Goal: Task Accomplishment & Management: Manage account settings

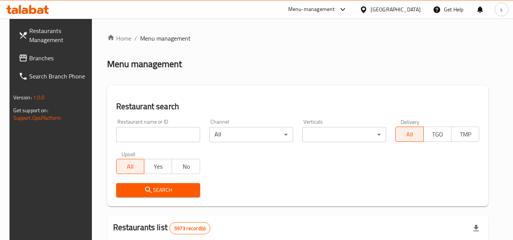
click at [406, 14] on div "[GEOGRAPHIC_DATA]" at bounding box center [390, 9] width 73 height 18
click at [404, 6] on div "[GEOGRAPHIC_DATA]" at bounding box center [396, 9] width 50 height 8
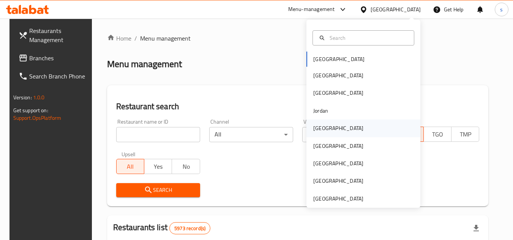
click at [321, 124] on div "[GEOGRAPHIC_DATA]" at bounding box center [338, 128] width 50 height 8
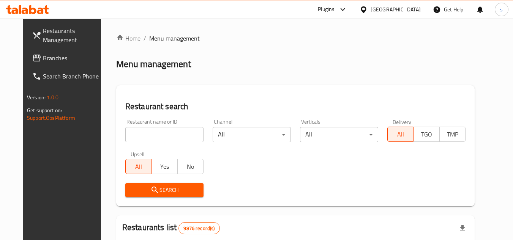
click at [43, 63] on span "Branches" at bounding box center [73, 58] width 60 height 9
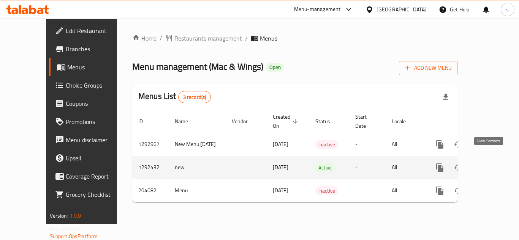
click at [490, 163] on icon "enhanced table" at bounding box center [494, 167] width 9 height 9
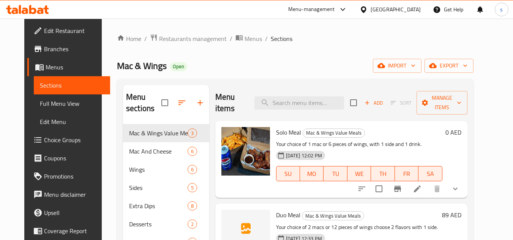
click at [284, 111] on div "Menu items Add Sort Manage items" at bounding box center [341, 103] width 252 height 36
click at [283, 104] on input "search" at bounding box center [299, 102] width 90 height 13
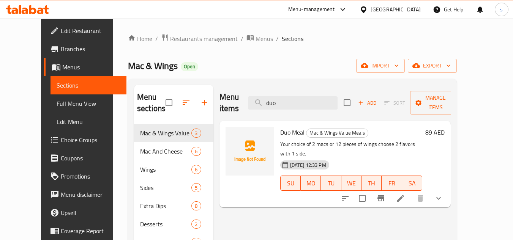
type input "duo"
click at [287, 140] on p "Your choice of 2 macs or 12 pieces of wings choose 2 flavors with 1 side." at bounding box center [351, 149] width 142 height 19
click at [405, 194] on icon at bounding box center [400, 198] width 9 height 9
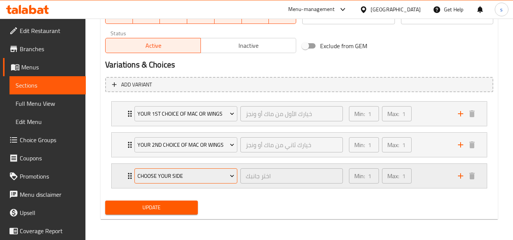
scroll to position [371, 0]
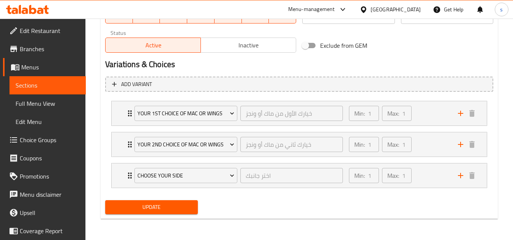
click at [35, 146] on link "Choice Groups" at bounding box center [44, 140] width 83 height 18
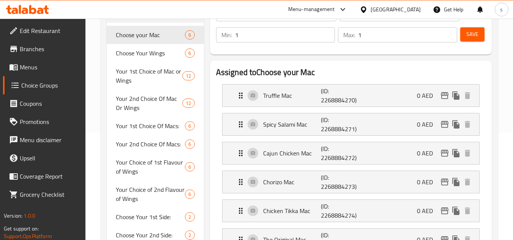
scroll to position [69, 0]
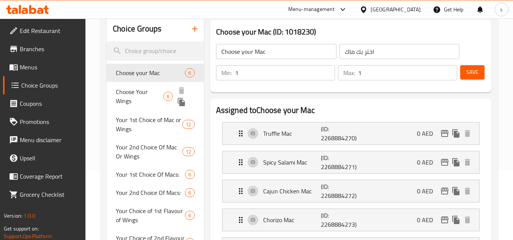
click at [144, 93] on span "Choose Your Wings" at bounding box center [139, 96] width 47 height 18
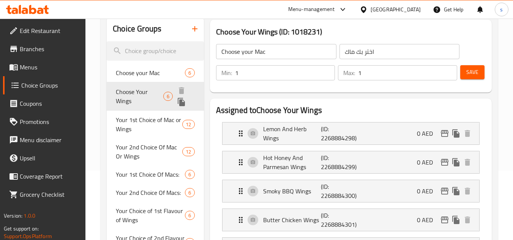
type input "Choose Your Wings"
type input "اختر أجنحتك"
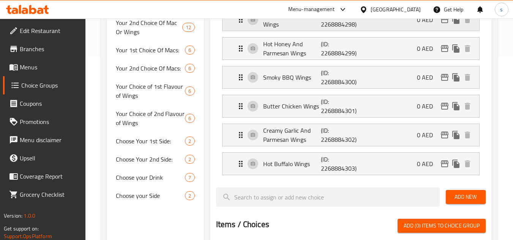
scroll to position [107, 0]
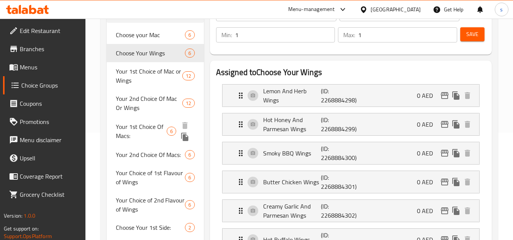
click at [148, 128] on span "Your 1st Choice Of Macs:" at bounding box center [141, 131] width 51 height 18
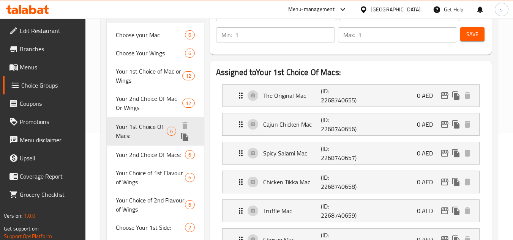
type input "Your 1st Choice Of Macs:"
type input "أختيارك الأول من الماك:"
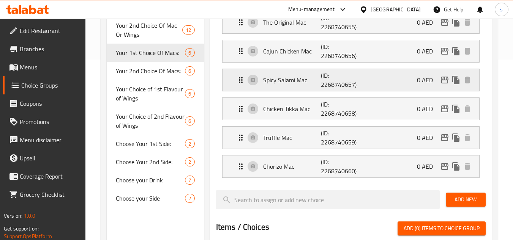
scroll to position [183, 0]
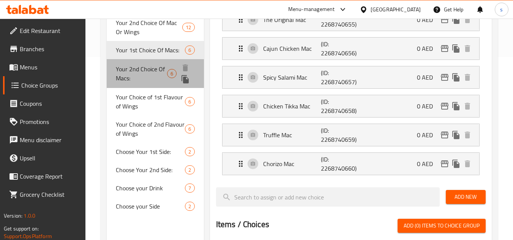
click at [136, 78] on span "Your 2nd Choice Of Macs:" at bounding box center [141, 74] width 51 height 18
type input "Your 2nd Choice Of Macs:"
type input "اختيارك الثاني من الماك:"
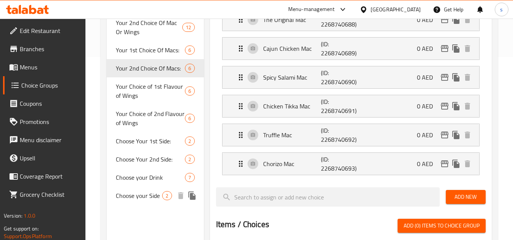
click at [148, 197] on span "Choose your Side" at bounding box center [139, 195] width 46 height 9
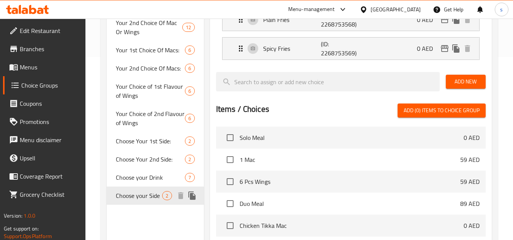
type input "Choose your Side"
type input "اختر جانبك"
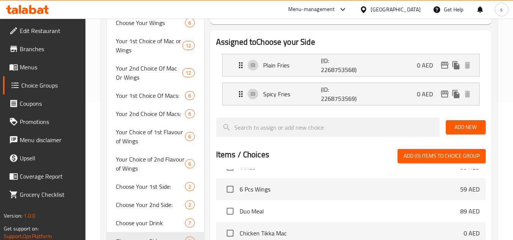
scroll to position [145, 0]
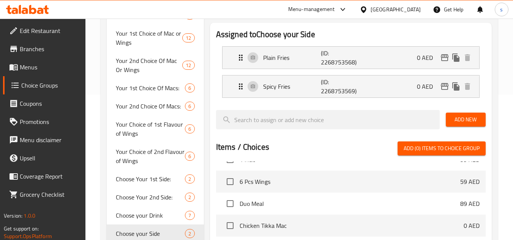
click at [388, 6] on div "[GEOGRAPHIC_DATA]" at bounding box center [396, 9] width 50 height 8
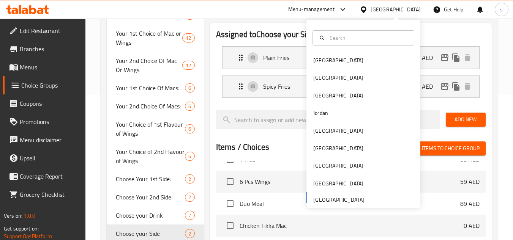
click at [327, 199] on div "[GEOGRAPHIC_DATA] [GEOGRAPHIC_DATA] [GEOGRAPHIC_DATA] [GEOGRAPHIC_DATA] [GEOGRA…" at bounding box center [363, 130] width 114 height 156
click at [320, 202] on div "[GEOGRAPHIC_DATA] [GEOGRAPHIC_DATA] [GEOGRAPHIC_DATA] [GEOGRAPHIC_DATA] [GEOGRA…" at bounding box center [363, 130] width 114 height 156
click at [34, 68] on span "Menus" at bounding box center [50, 67] width 60 height 9
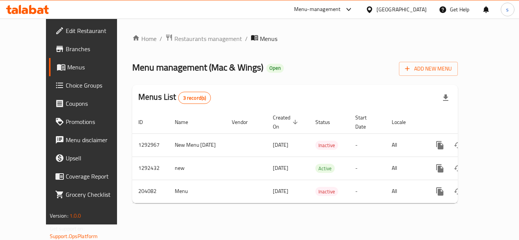
click at [66, 51] on span "Branches" at bounding box center [96, 48] width 61 height 9
